Goal: Information Seeking & Learning: Learn about a topic

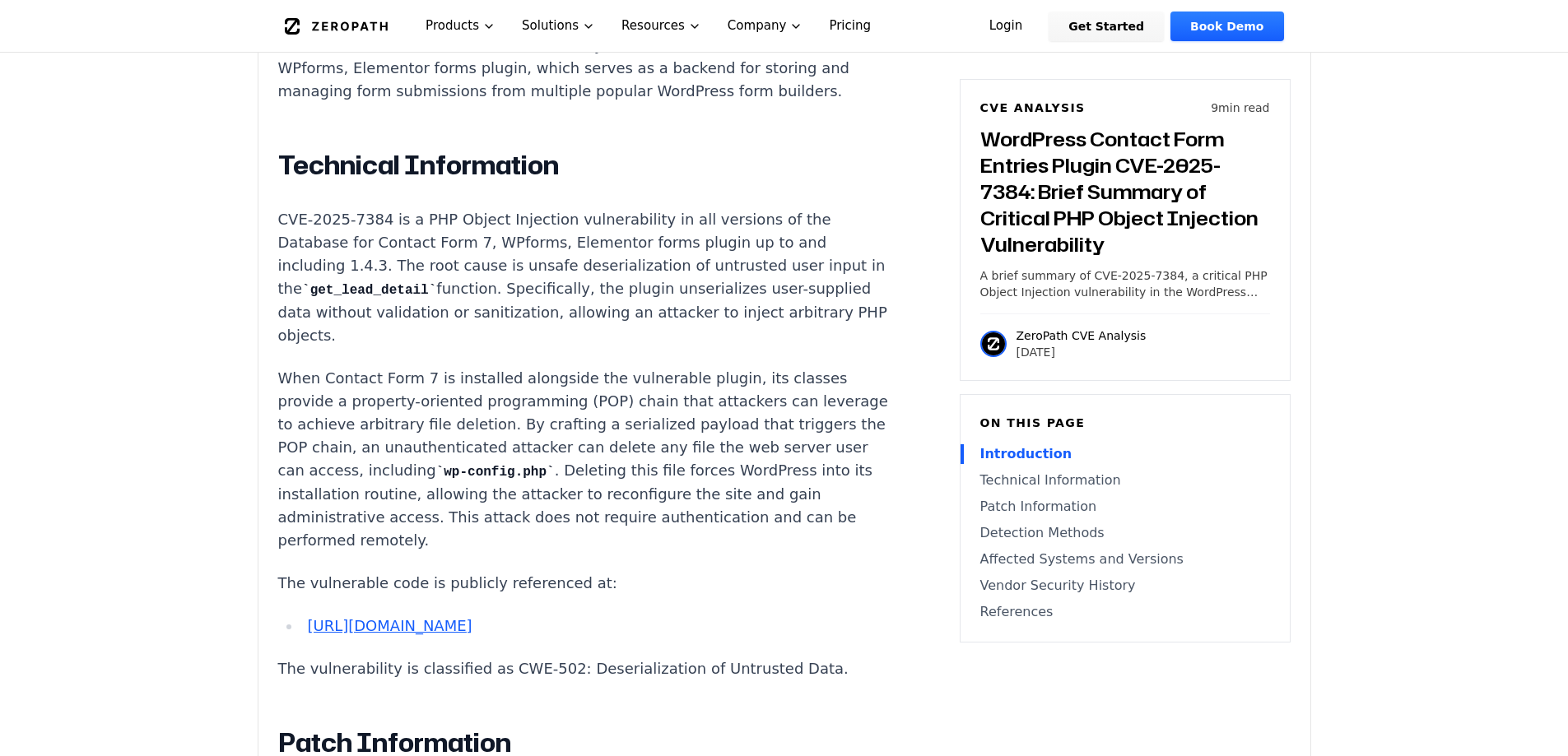
scroll to position [1399, 0]
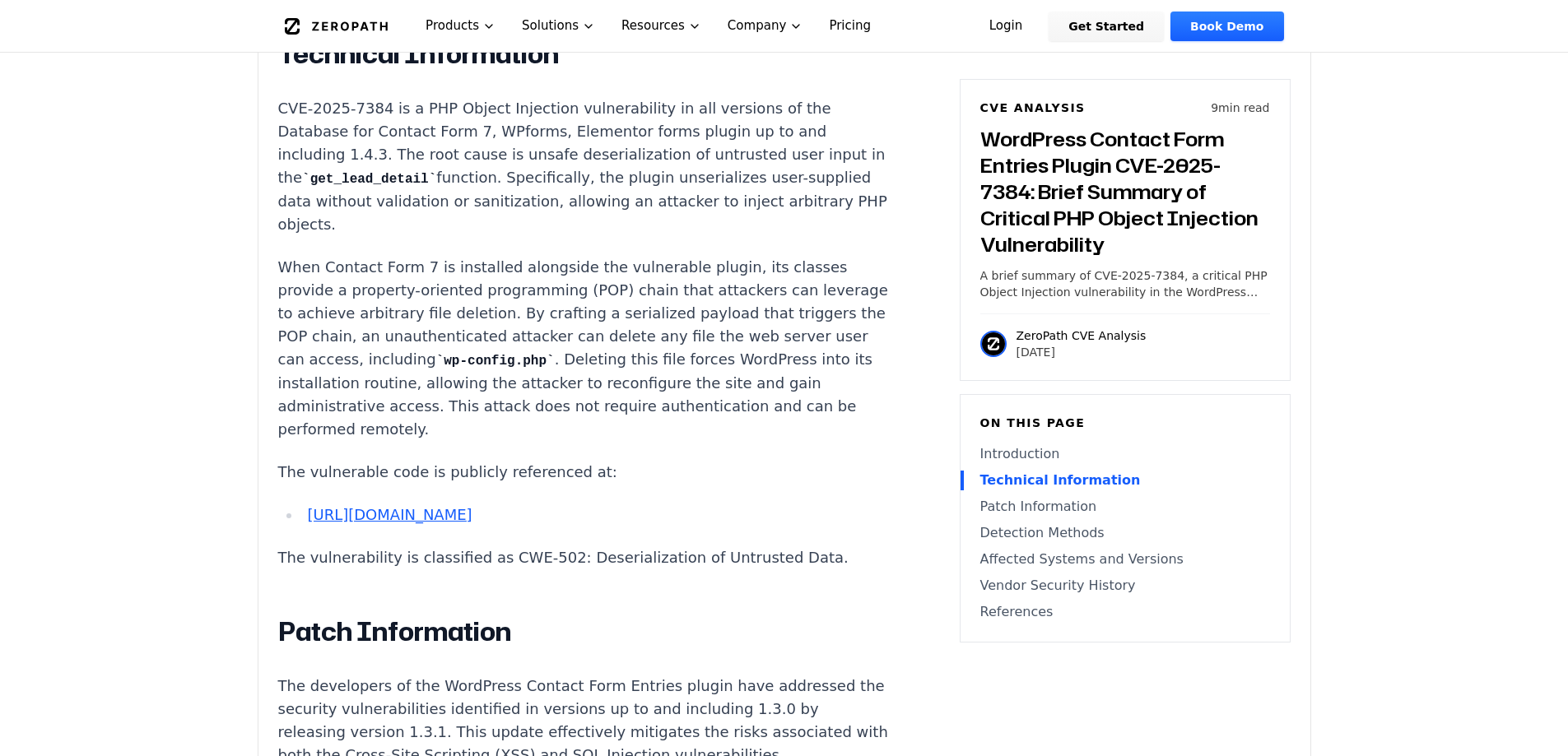
click at [471, 506] on link "[URL][DOMAIN_NAME]" at bounding box center [389, 515] width 165 height 17
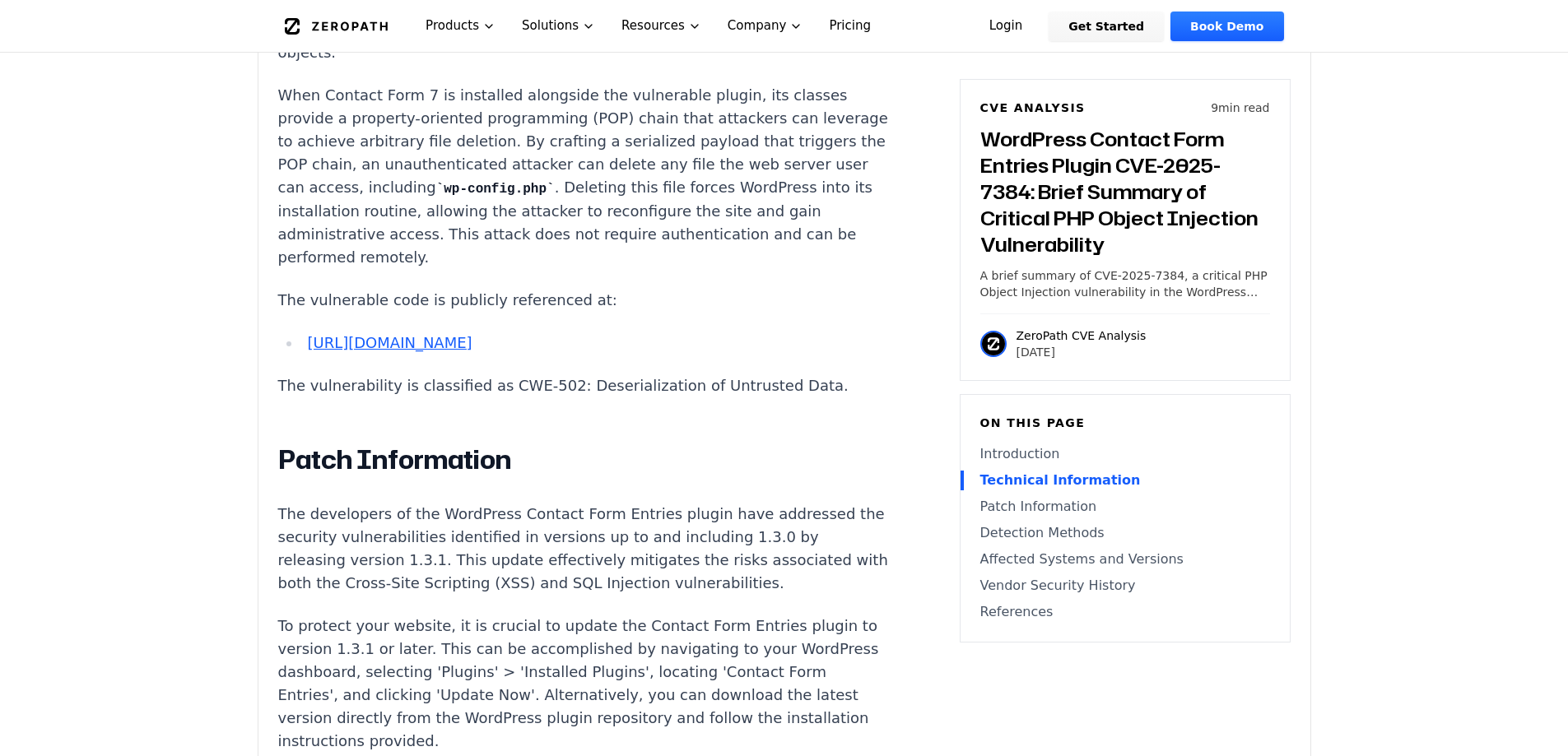
scroll to position [1645, 0]
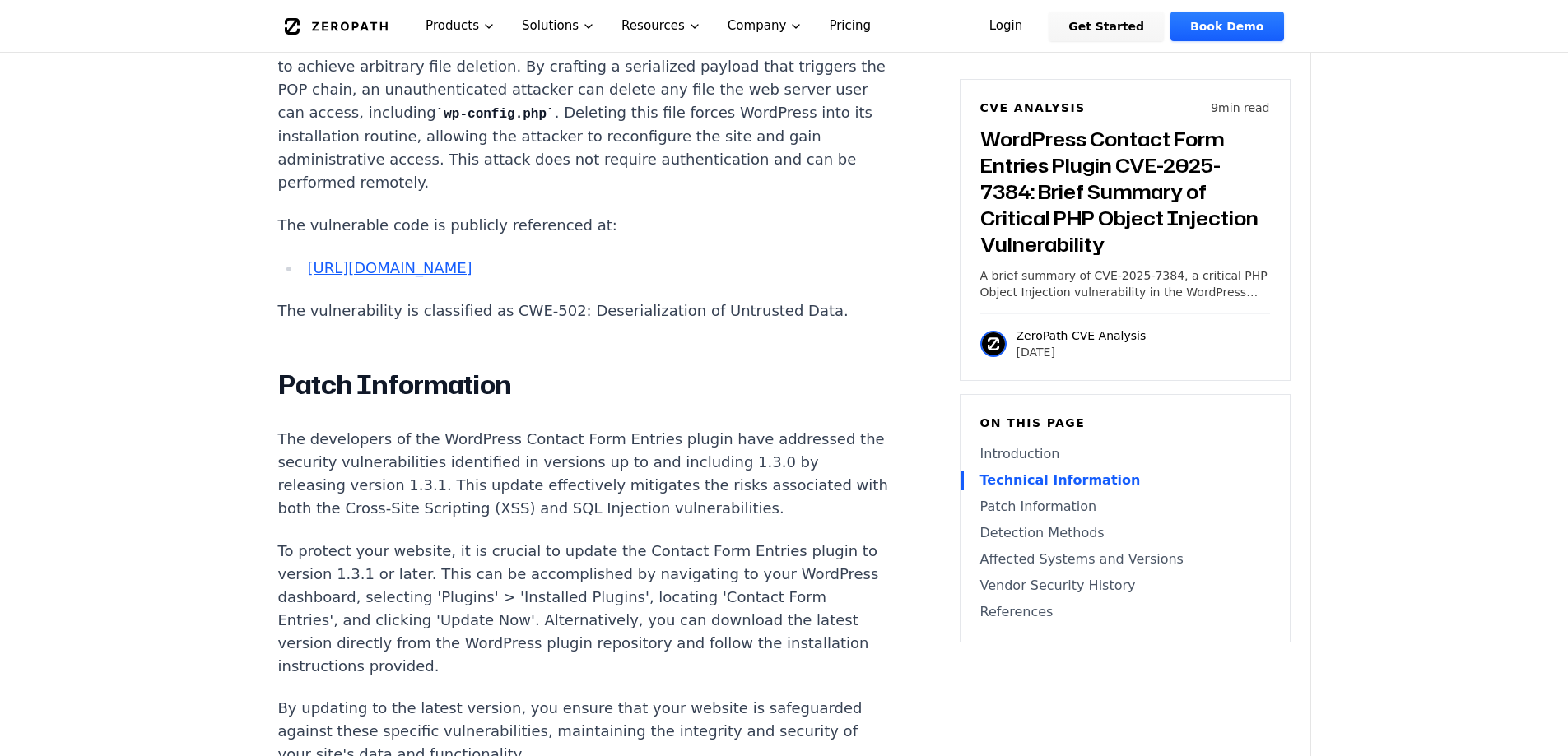
click at [432, 427] on p "The developers of the WordPress Contact Form Entries plugin have addressed the …" at bounding box center [584, 474] width 612 height 92
drag, startPoint x: 495, startPoint y: 425, endPoint x: 597, endPoint y: 424, distance: 102.0
click at [559, 427] on p "The developers of the WordPress Contact Form Entries plugin have addressed the …" at bounding box center [584, 474] width 612 height 92
drag, startPoint x: 597, startPoint y: 424, endPoint x: 631, endPoint y: 422, distance: 34.1
click at [631, 427] on p "The developers of the WordPress Contact Form Entries plugin have addressed the …" at bounding box center [584, 474] width 612 height 92
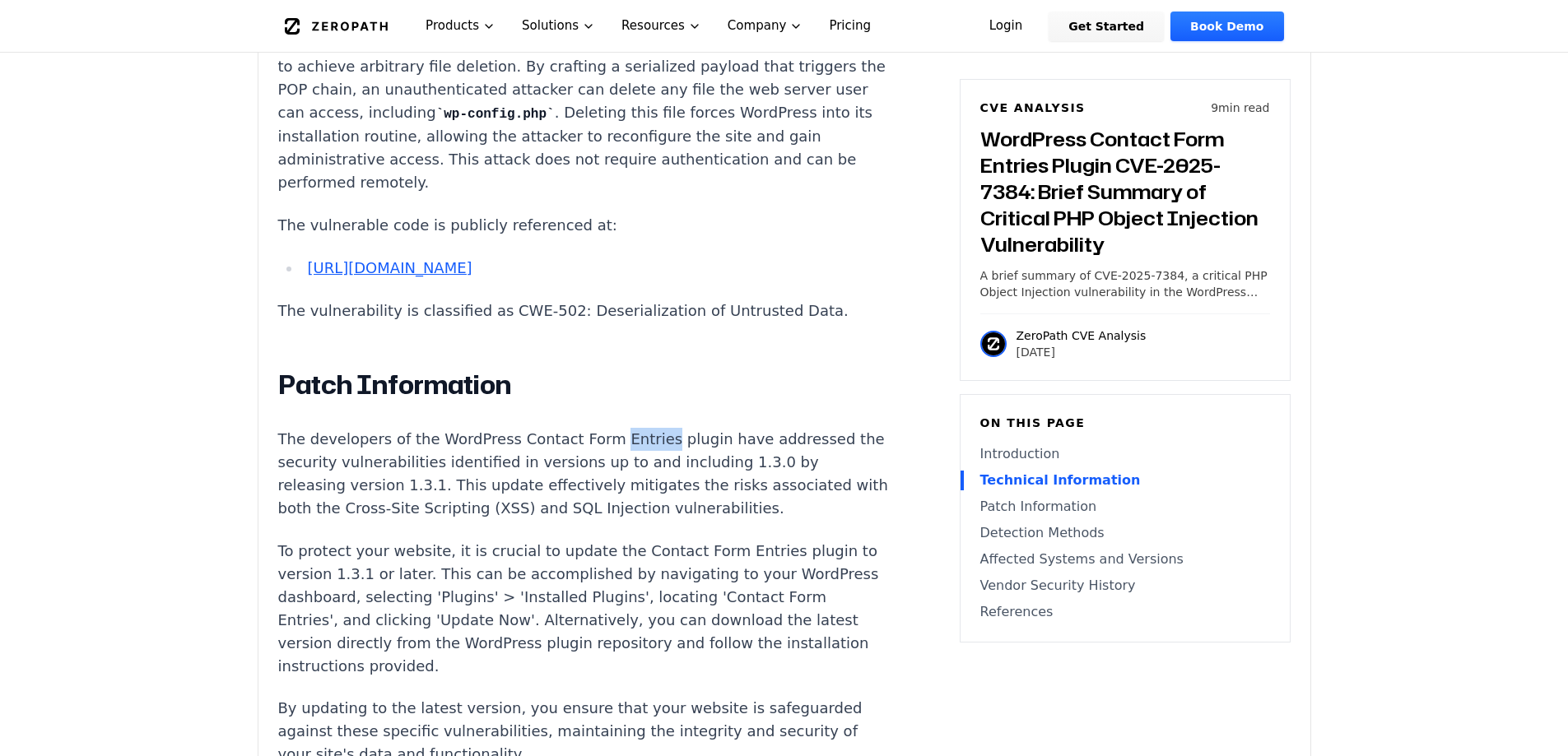
click at [631, 427] on p "The developers of the WordPress Contact Form Entries plugin have addressed the …" at bounding box center [584, 474] width 612 height 92
click at [432, 427] on p "The developers of the WordPress Contact Form Entries plugin have addressed the …" at bounding box center [584, 474] width 612 height 92
drag, startPoint x: 427, startPoint y: 413, endPoint x: 665, endPoint y: 425, distance: 238.3
click at [663, 427] on p "The developers of the WordPress Contact Form Entries plugin have addressed the …" at bounding box center [584, 474] width 612 height 92
click at [665, 427] on p "The developers of the WordPress Contact Form Entries plugin have addressed the …" at bounding box center [584, 474] width 612 height 92
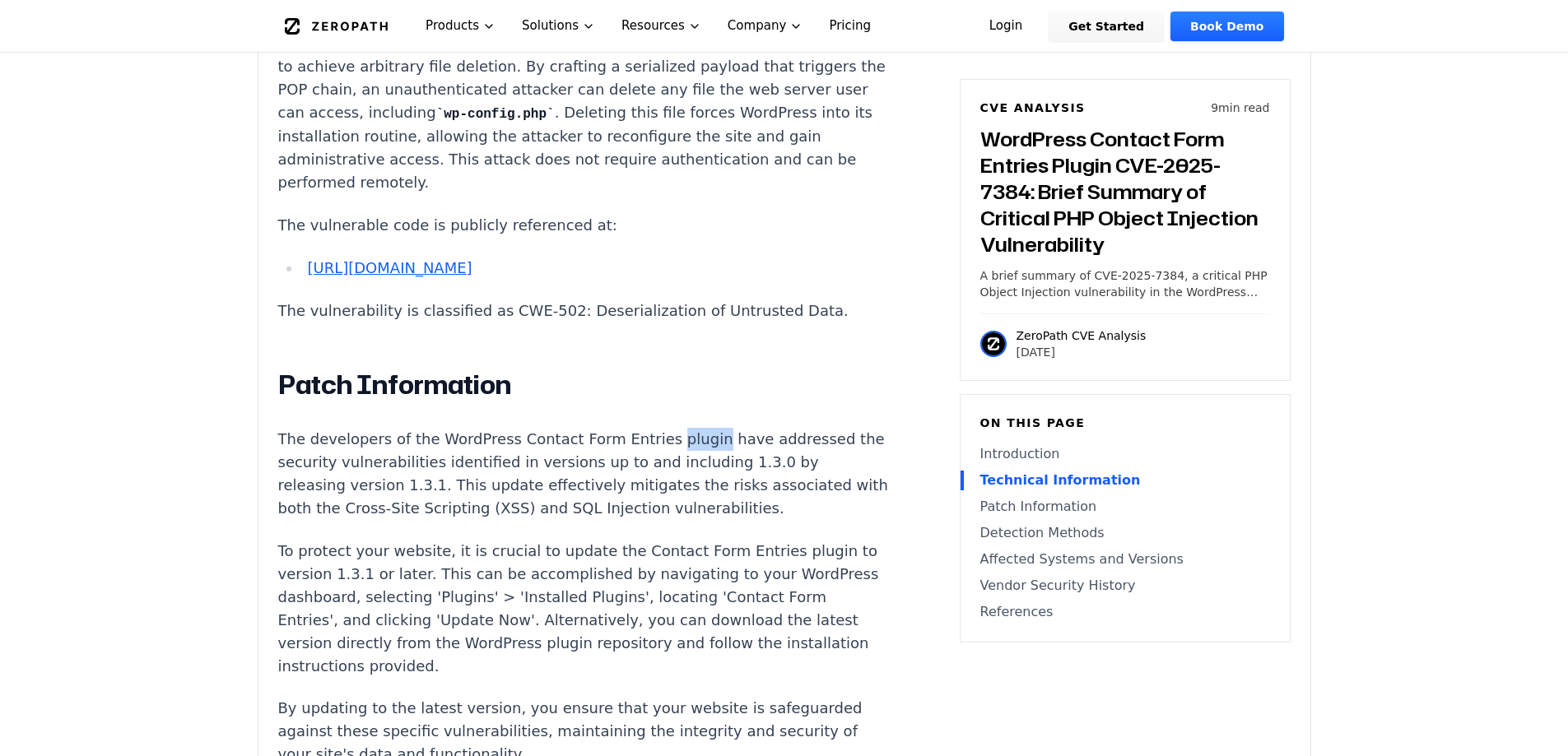
drag, startPoint x: 665, startPoint y: 425, endPoint x: 689, endPoint y: 425, distance: 24.0
click at [672, 427] on p "The developers of the WordPress Contact Form Entries plugin have addressed the …" at bounding box center [584, 474] width 612 height 92
click at [634, 427] on p "The developers of the WordPress Contact Form Entries plugin have addressed the …" at bounding box center [584, 474] width 612 height 92
click at [424, 427] on p "The developers of the WordPress Contact Form Entries plugin have addressed the …" at bounding box center [584, 474] width 612 height 92
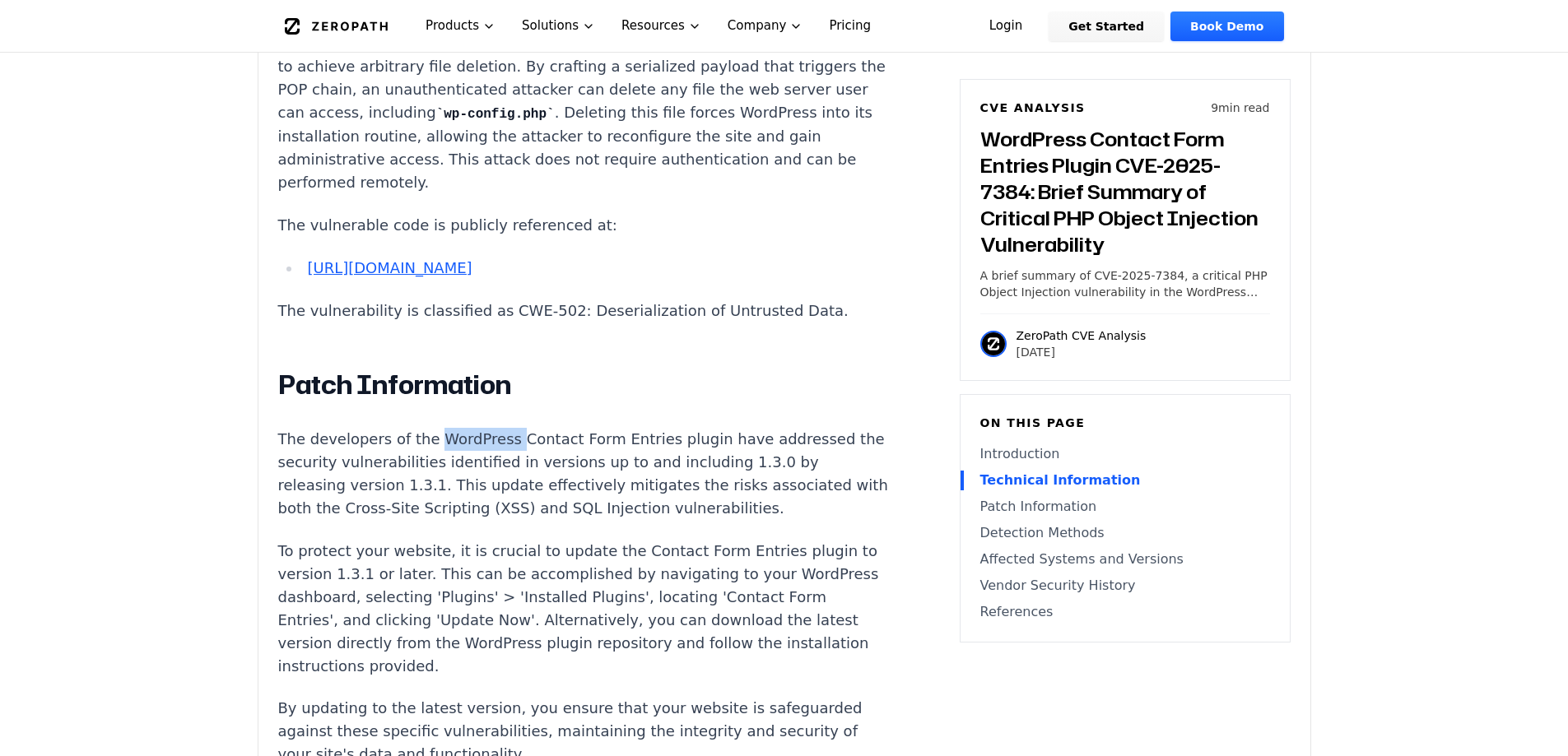
click at [423, 427] on p "The developers of the WordPress Contact Form Entries plugin have addressed the …" at bounding box center [584, 474] width 612 height 92
click at [424, 427] on p "The developers of the WordPress Contact Form Entries plugin have addressed the …" at bounding box center [584, 474] width 612 height 92
drag, startPoint x: 424, startPoint y: 418, endPoint x: 613, endPoint y: 425, distance: 189.1
click at [611, 427] on p "The developers of the WordPress Contact Form Entries plugin have addressed the …" at bounding box center [584, 474] width 612 height 92
click at [638, 427] on p "The developers of the WordPress Contact Form Entries plugin have addressed the …" at bounding box center [584, 474] width 612 height 92
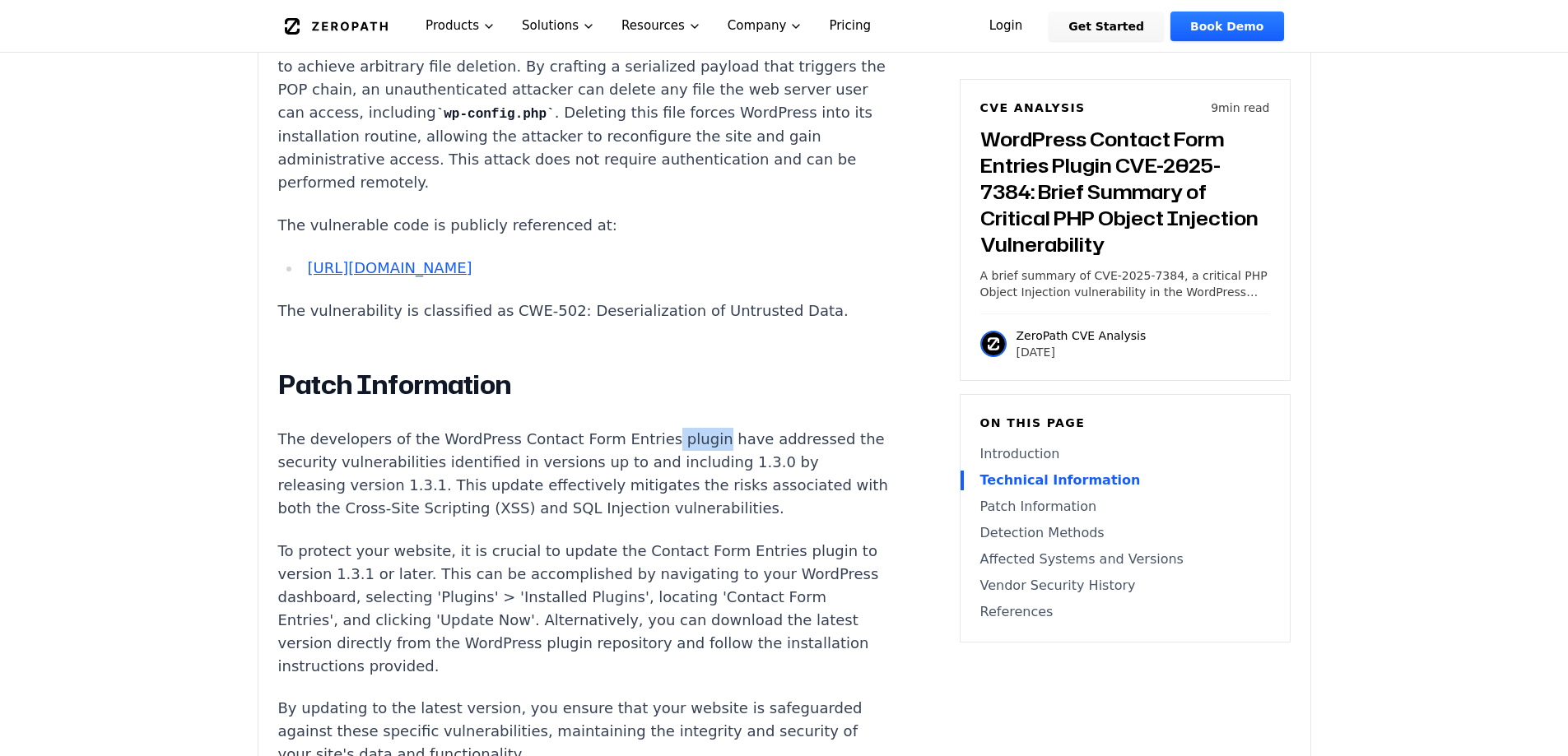
click at [631, 427] on p "The developers of the WordPress Contact Form Entries plugin have addressed the …" at bounding box center [584, 474] width 612 height 92
click at [632, 427] on p "The developers of the WordPress Contact Form Entries plugin have addressed the …" at bounding box center [584, 474] width 612 height 92
drag, startPoint x: 632, startPoint y: 415, endPoint x: 443, endPoint y: 411, distance: 189.0
click at [443, 427] on p "The developers of the WordPress Contact Form Entries plugin have addressed the …" at bounding box center [584, 474] width 612 height 92
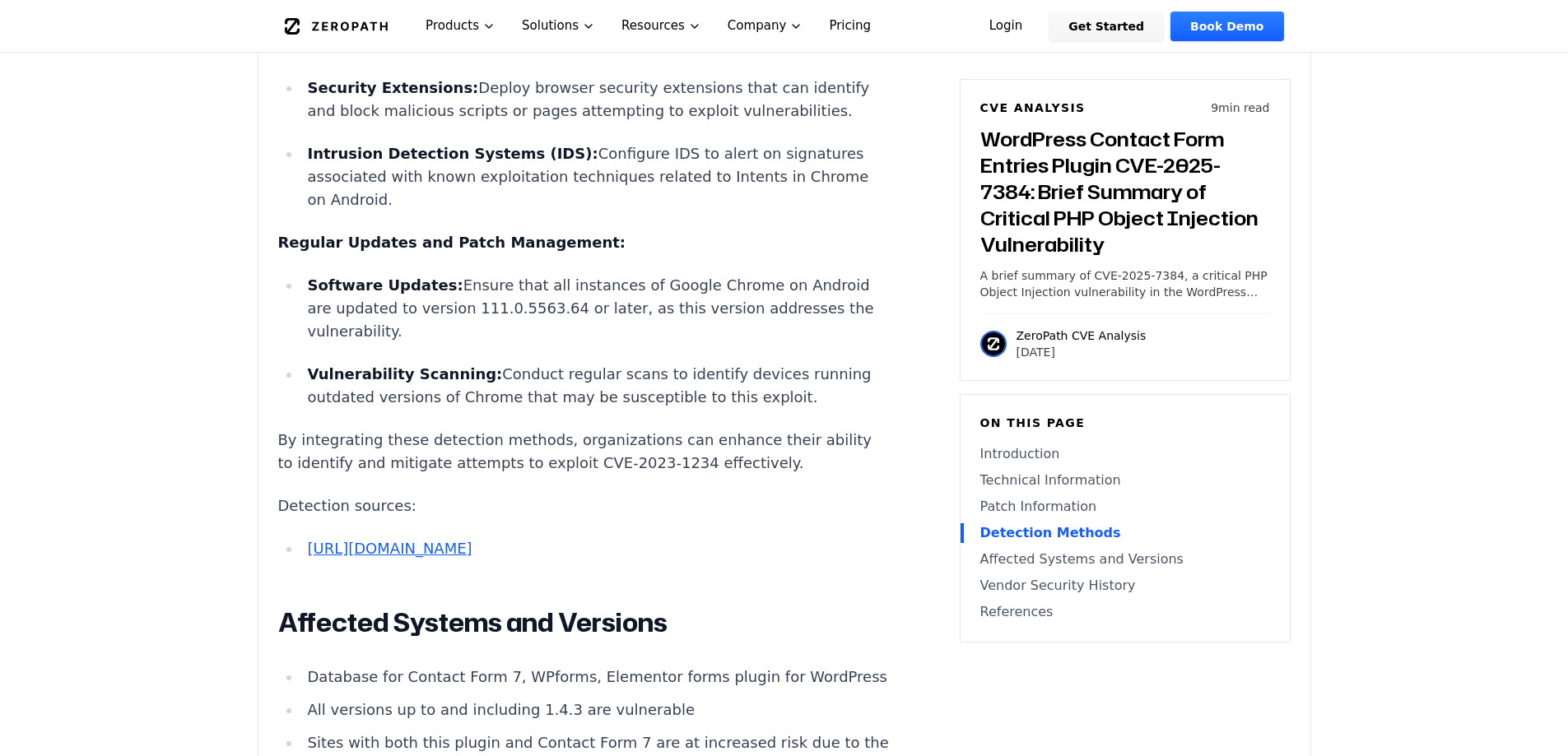
scroll to position [3290, 0]
